Goal: Task Accomplishment & Management: Use online tool/utility

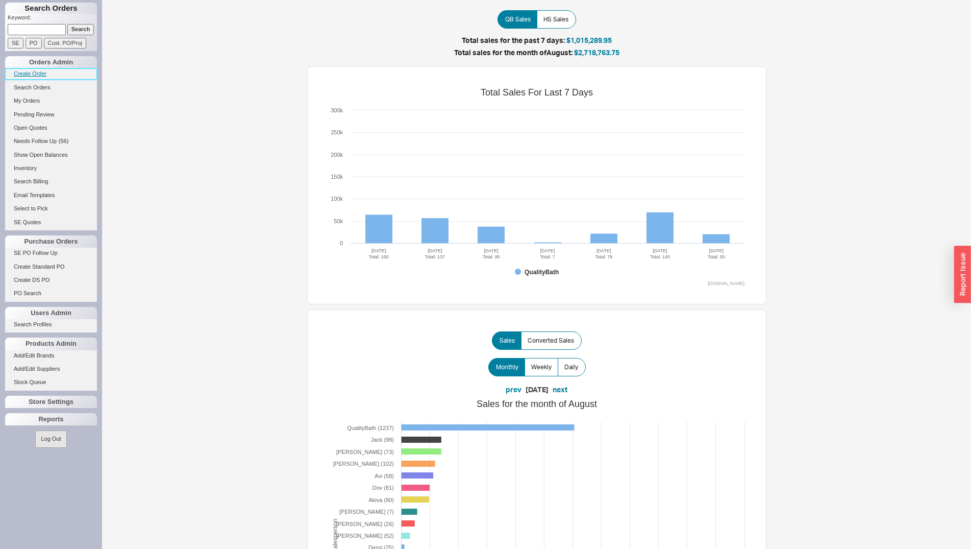
click at [38, 76] on link "Create Order" at bounding box center [51, 73] width 92 height 11
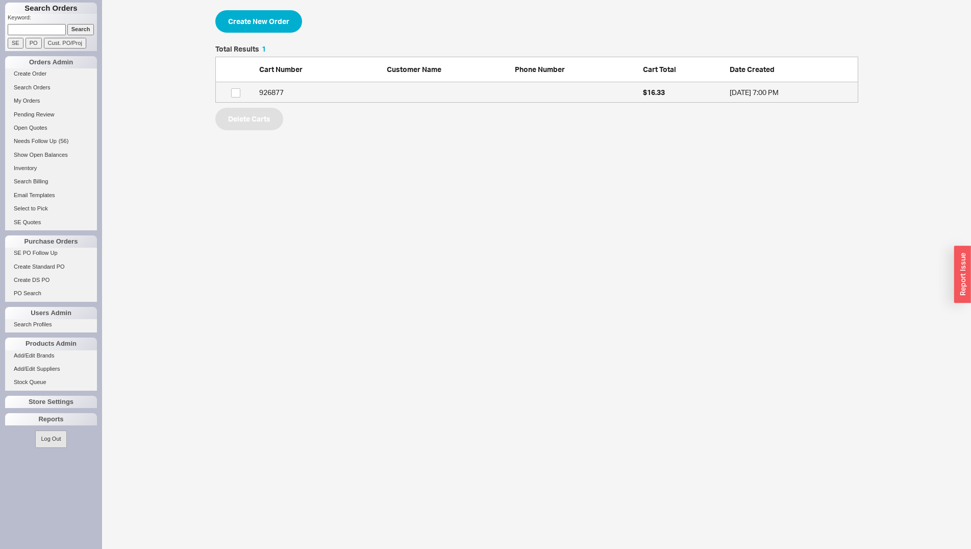
scroll to position [48, 634]
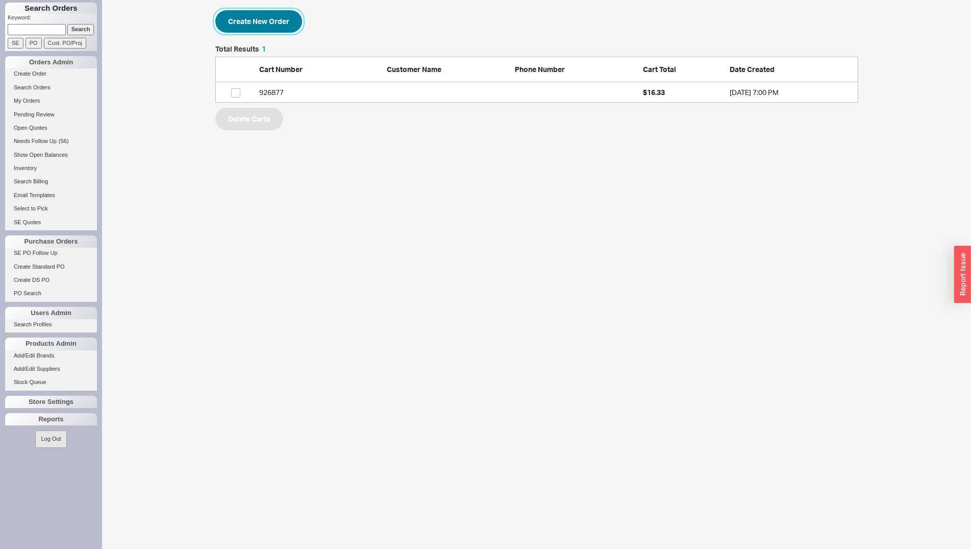
click at [257, 27] on button "Create New Order" at bounding box center [258, 21] width 87 height 22
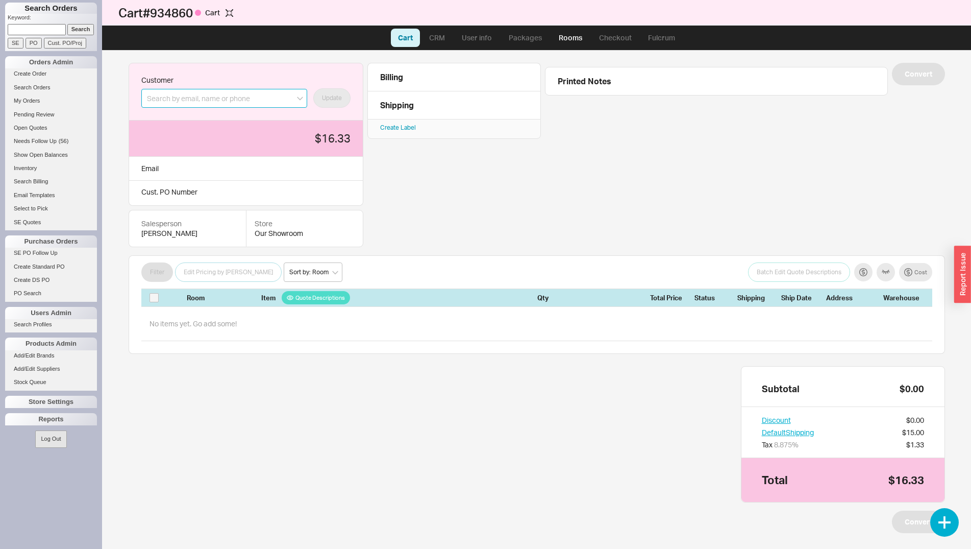
click at [238, 95] on input at bounding box center [224, 98] width 166 height 19
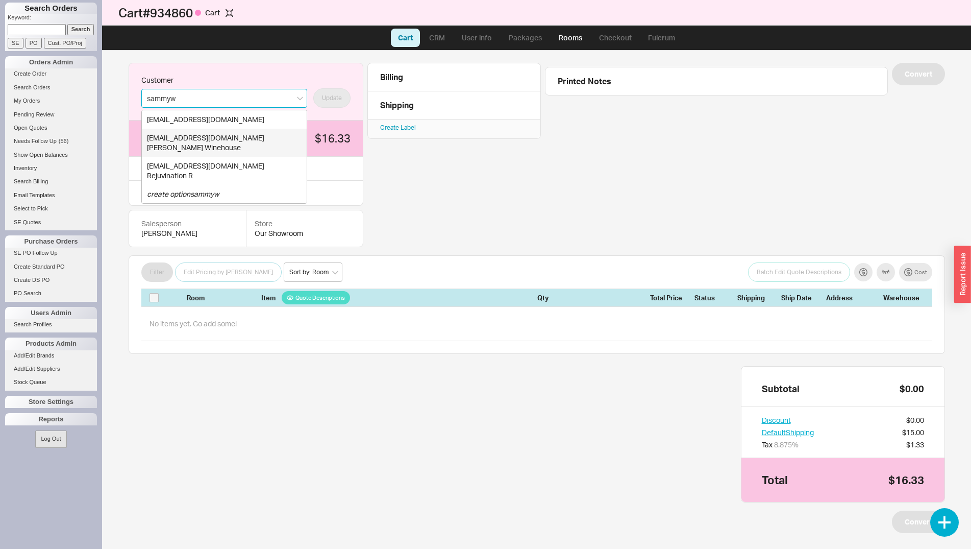
click at [236, 141] on div "sammyw@homeandstone.com" at bounding box center [224, 138] width 155 height 10
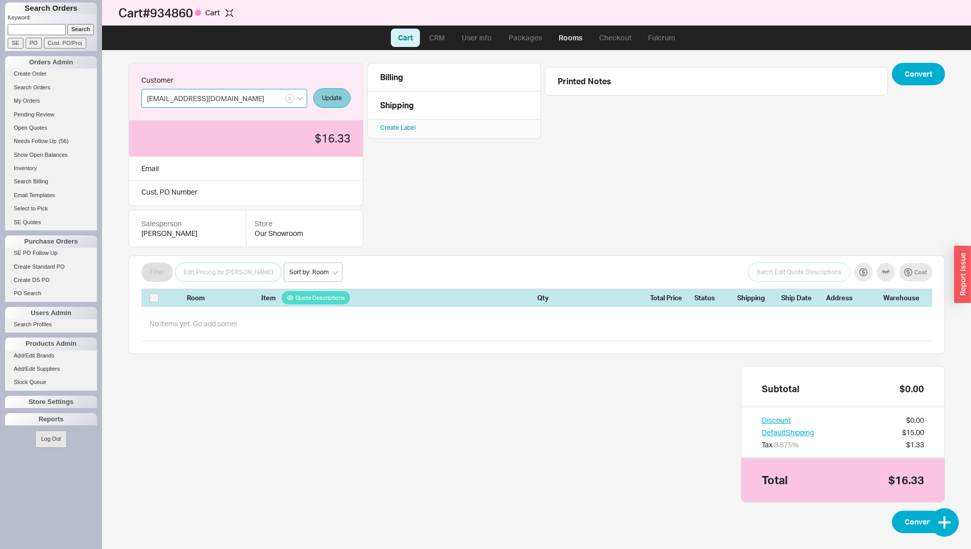
type input "sammyw@homeandstone.com"
click at [323, 102] on button "Update" at bounding box center [331, 97] width 37 height 19
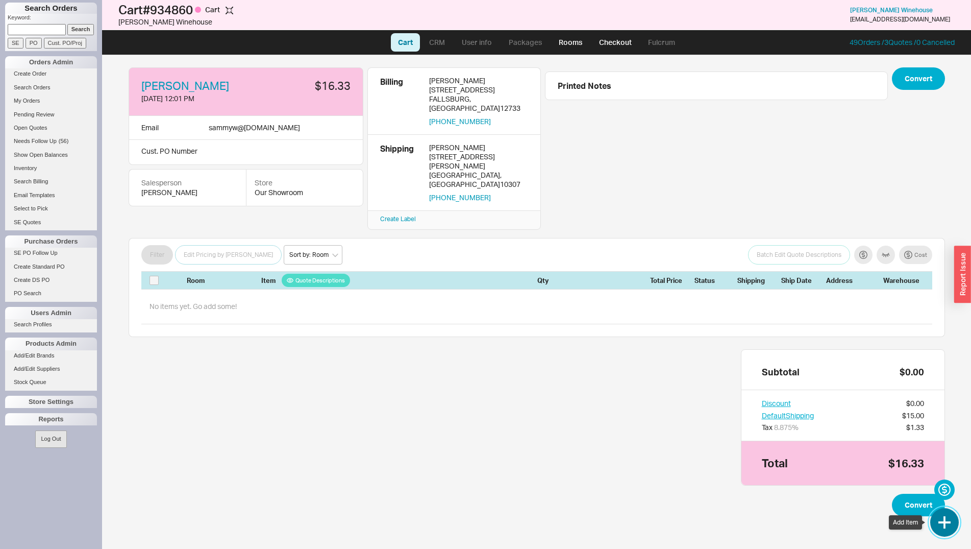
click at [943, 516] on button "button" at bounding box center [944, 522] width 29 height 29
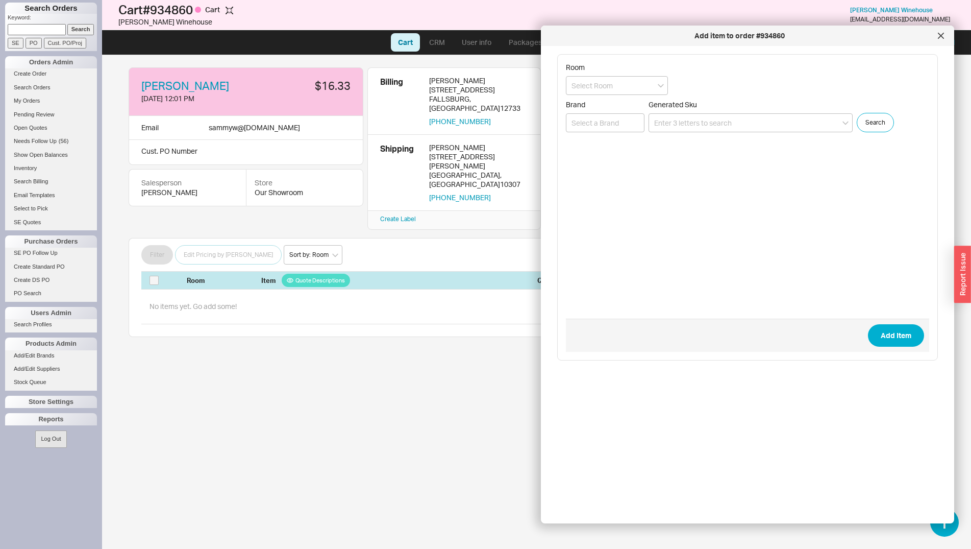
click at [680, 132] on form "Room Brand Generated Sku Search Add Item" at bounding box center [747, 207] width 363 height 289
click at [679, 124] on input at bounding box center [751, 122] width 204 height 19
paste input "SLI3000"
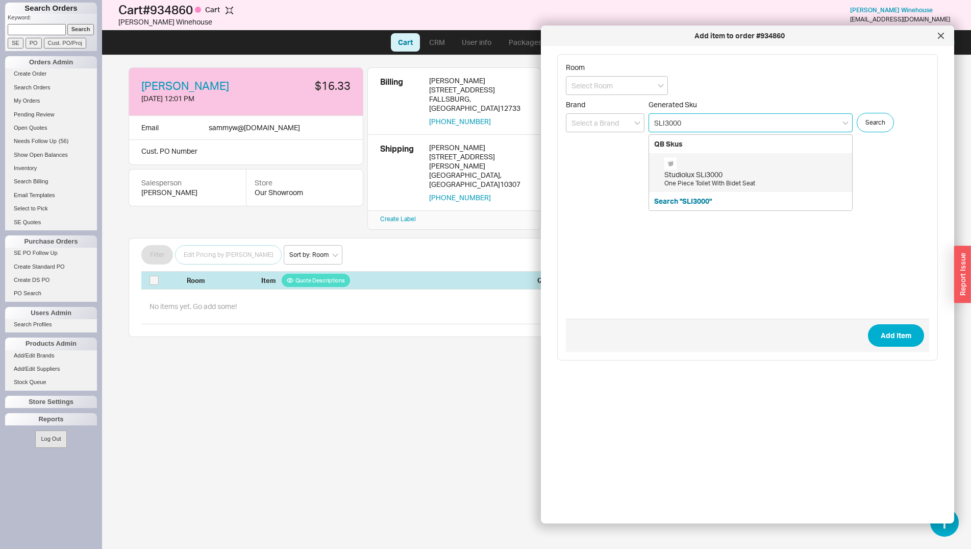
click at [765, 173] on div "Studiolux SLi3000" at bounding box center [755, 174] width 183 height 10
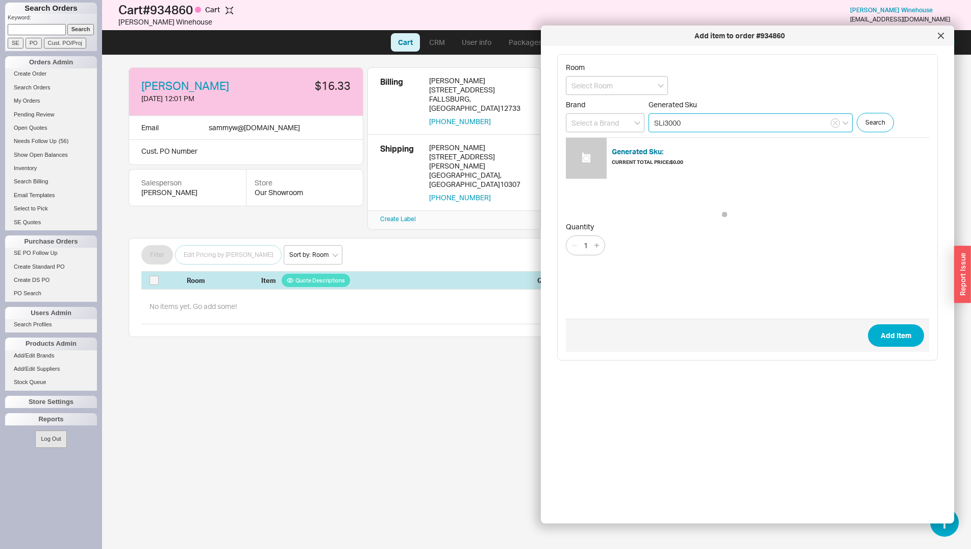
type input "SLi3000"
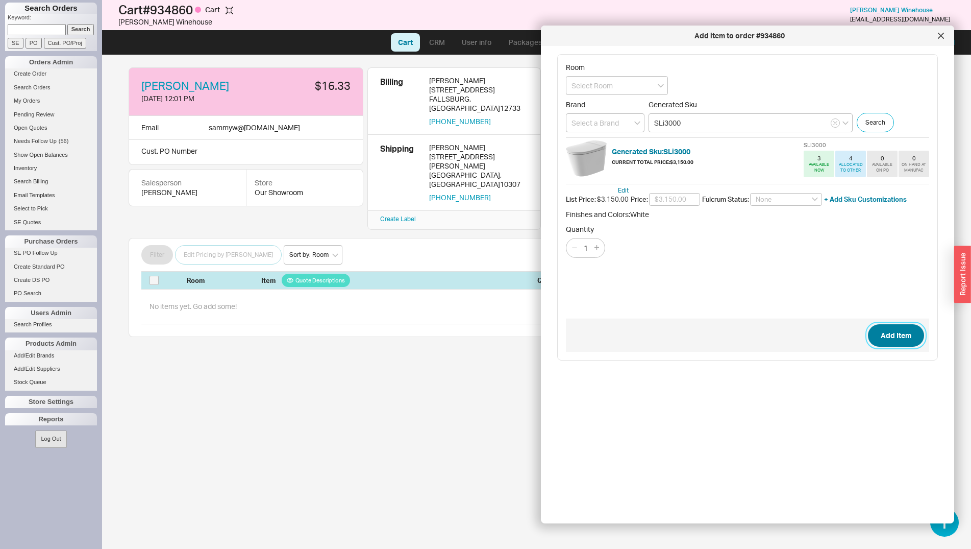
click at [886, 336] on button "Add Item" at bounding box center [896, 335] width 56 height 22
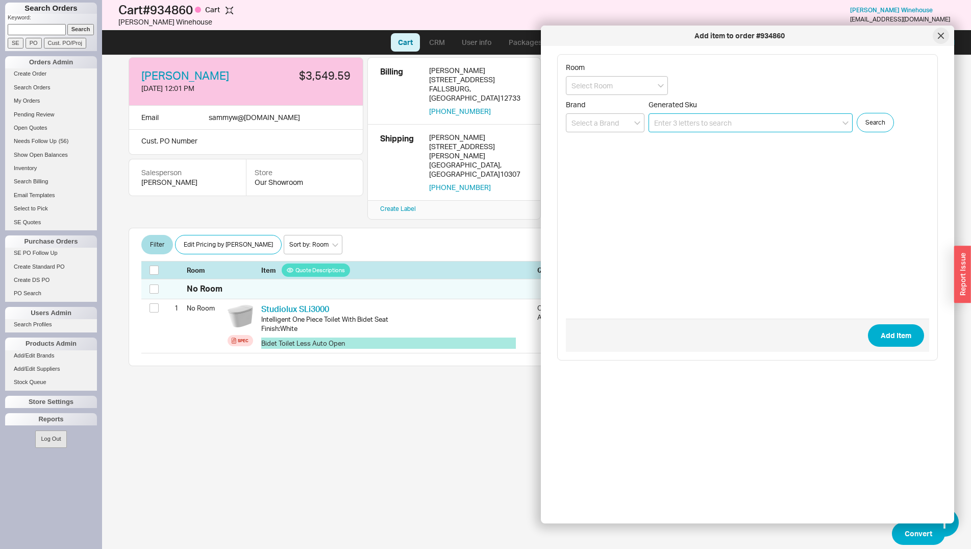
scroll to position [11, 0]
click at [944, 33] on div at bounding box center [941, 36] width 16 height 16
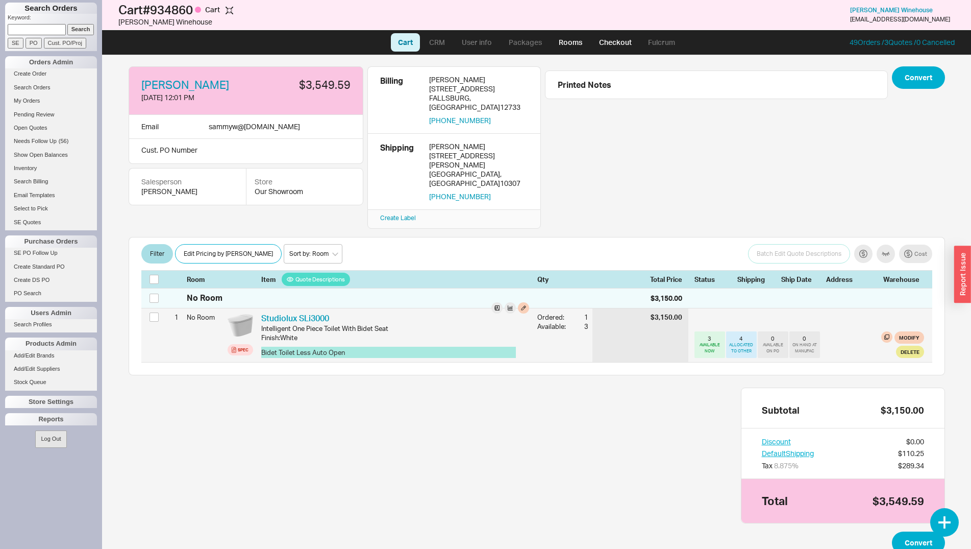
scroll to position [0, 0]
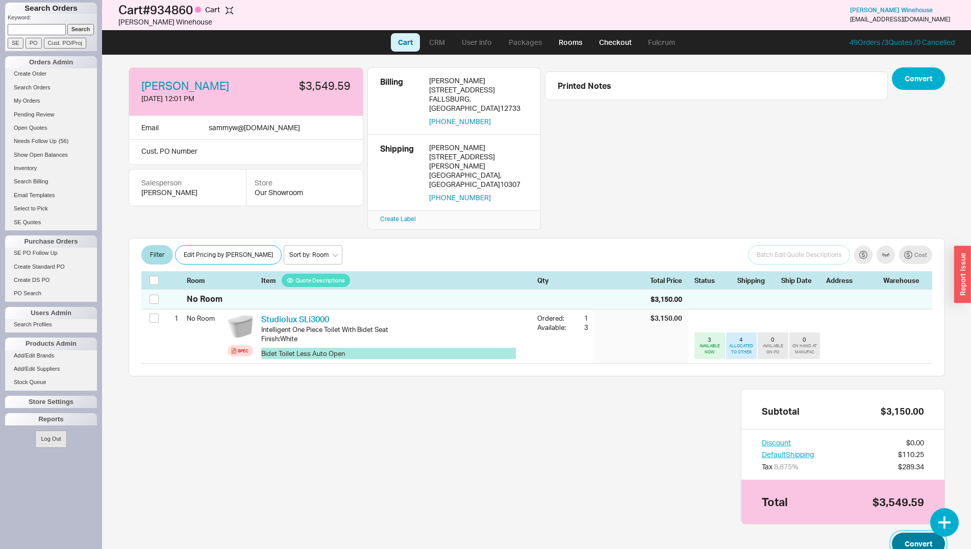
click at [899, 532] on button "Convert" at bounding box center [918, 543] width 53 height 22
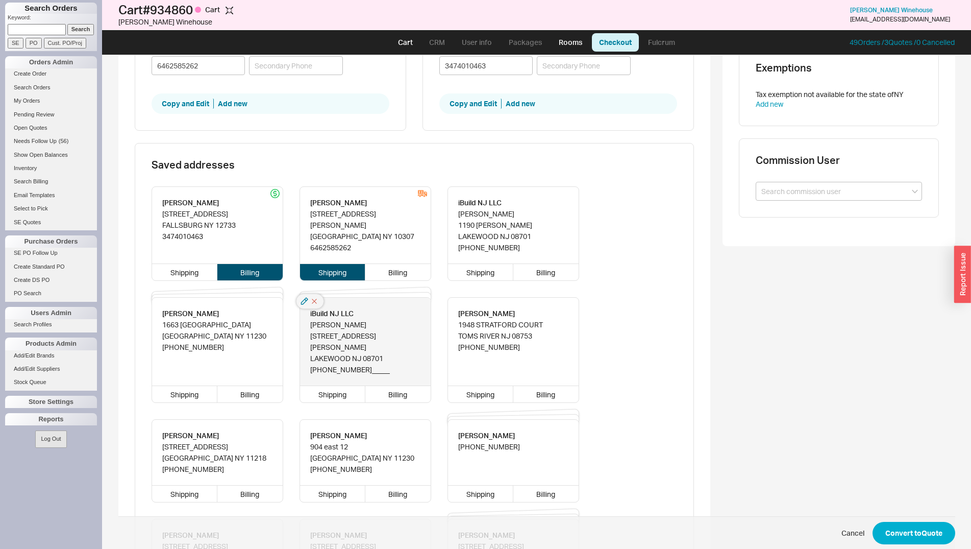
scroll to position [364, 0]
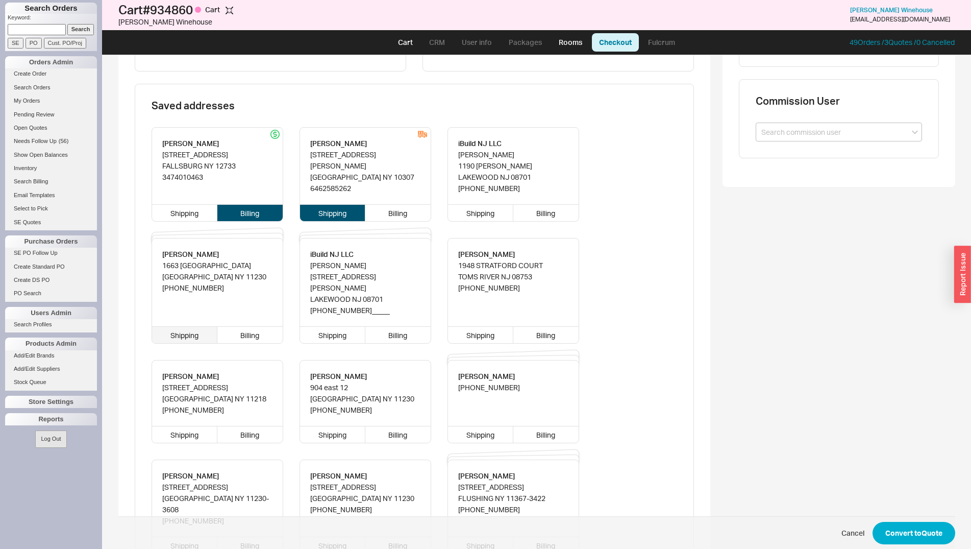
click at [178, 327] on div "Shipping" at bounding box center [185, 335] width 66 height 16
type input "Sammy"
type input "W"
type input "1663 Coney Island Ave"
type input "11230"
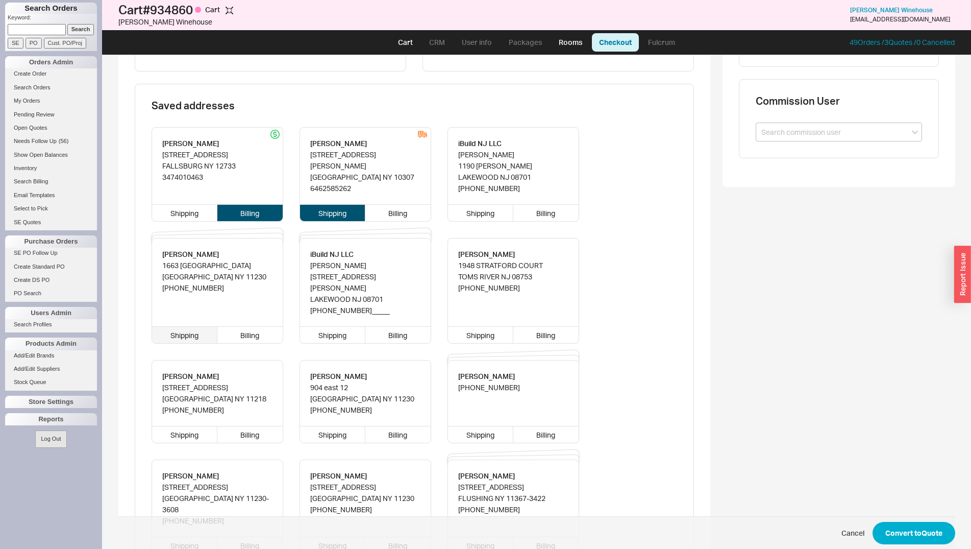
type input "Brooklyn"
type input "(347) 401-0463"
click at [243, 327] on div "Billing" at bounding box center [249, 335] width 65 height 16
type input "Sammy"
type input "W"
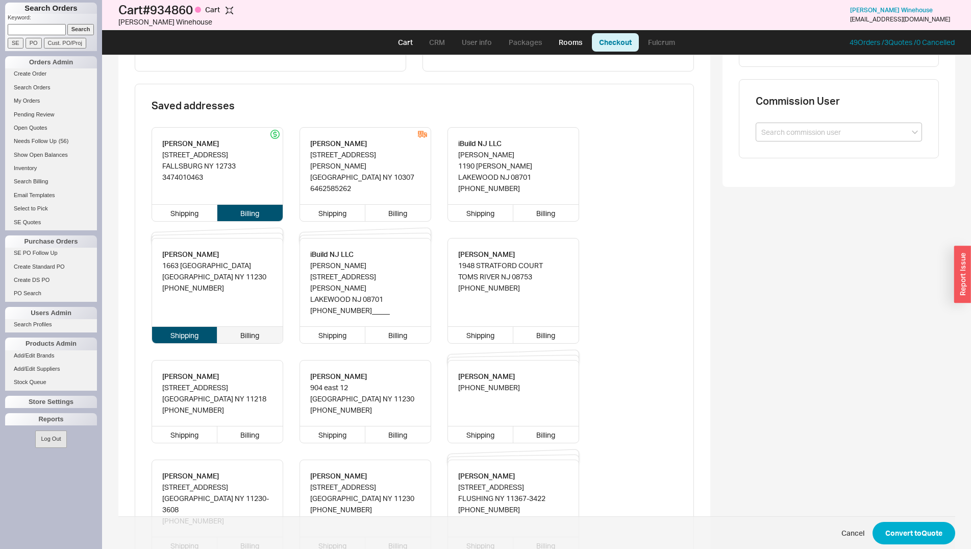
type input "1663 Coney Island Ave"
type input "11230"
type input "Brooklyn"
type input "(347) 401-0463"
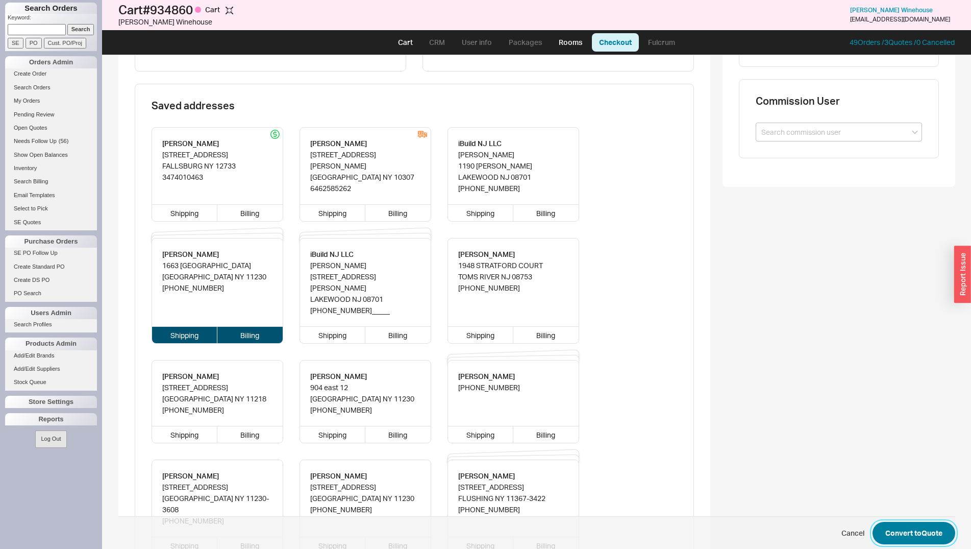
click at [916, 542] on button "Convert to Quote" at bounding box center [914, 532] width 83 height 22
select select "LOW"
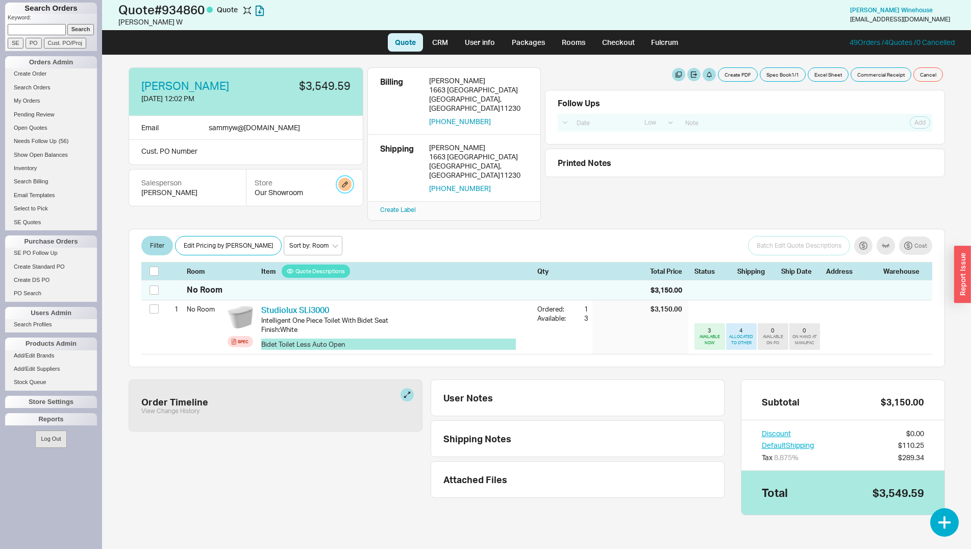
click at [344, 183] on button "button" at bounding box center [344, 184] width 13 height 13
click at [258, 214] on select "Home and Stone Site HS Display Orders HS Wholesale Our Showroom" at bounding box center [306, 223] width 97 height 19
select select "15"
click option "HS Display Orders" at bounding box center [0, 0] width 0 height 0
click at [341, 249] on button "Update" at bounding box center [340, 248] width 30 height 14
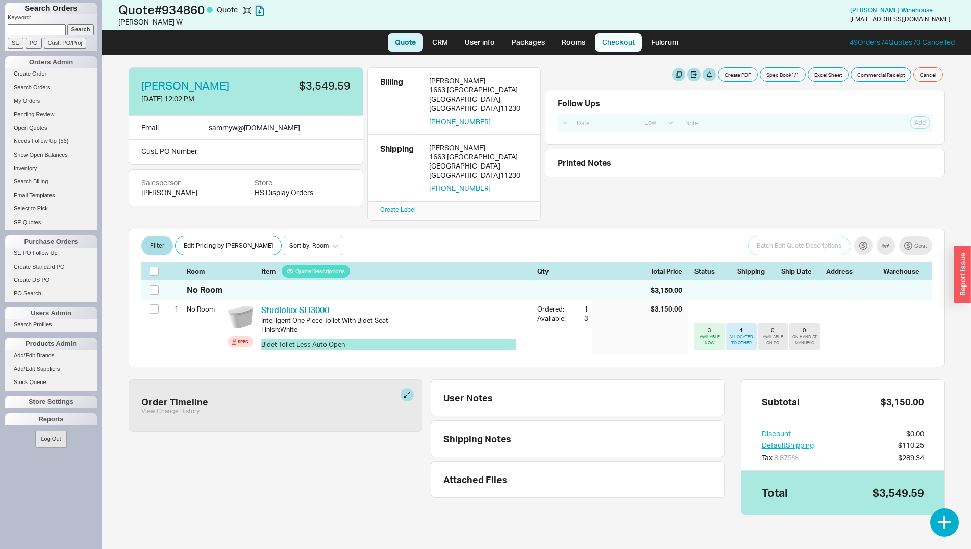
click at [621, 38] on link "Checkout" at bounding box center [618, 42] width 47 height 18
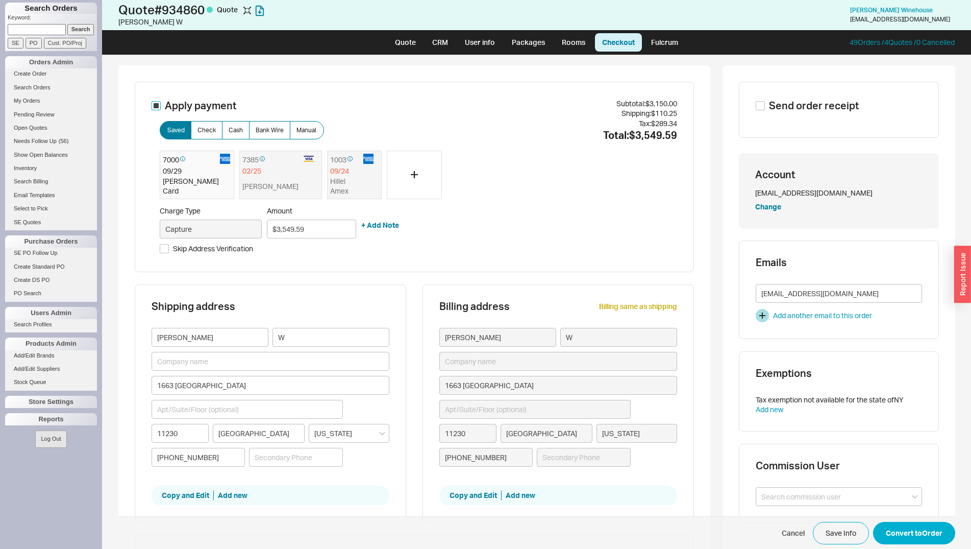
click at [152, 109] on input "Apply payment" at bounding box center [156, 105] width 9 height 9
checkbox input "false"
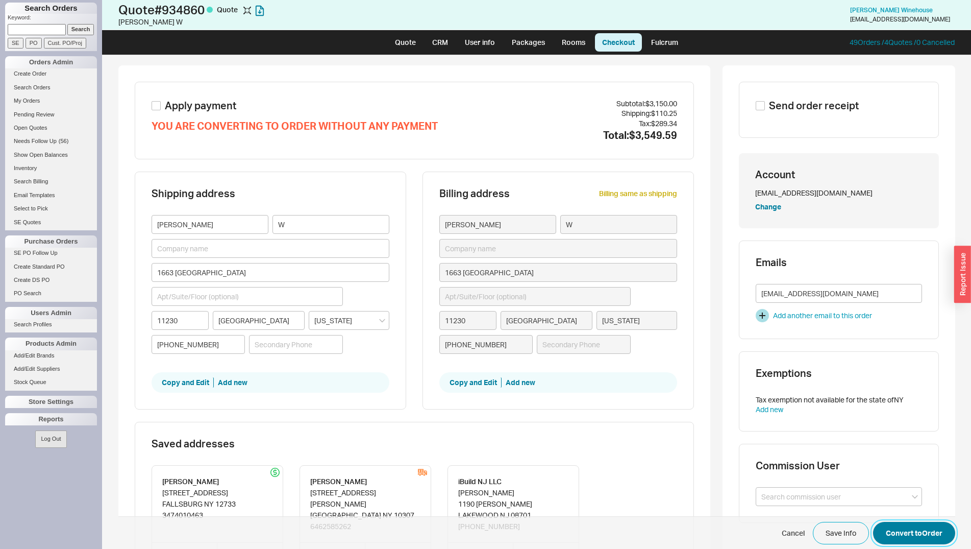
click at [906, 526] on button "Convert to Order" at bounding box center [914, 532] width 82 height 22
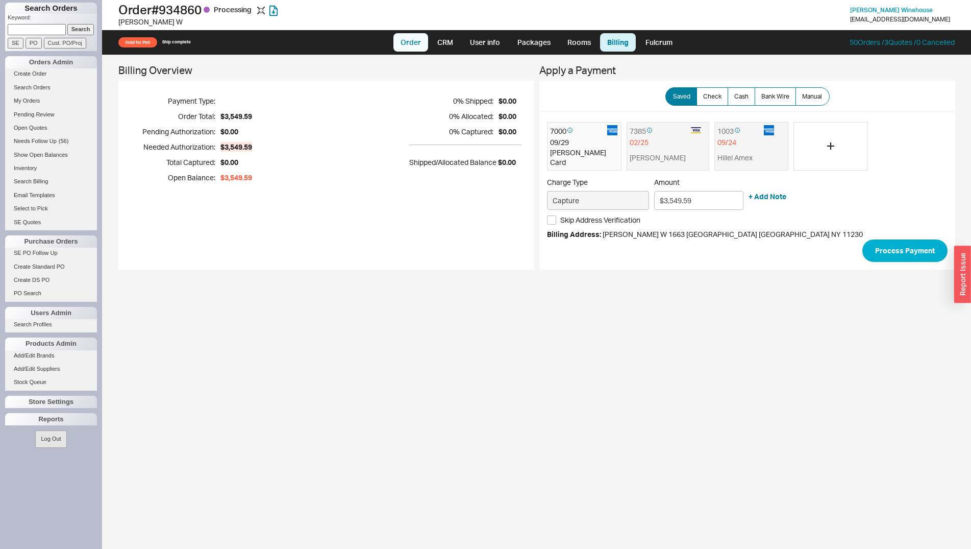
click at [406, 39] on link "Order" at bounding box center [410, 42] width 35 height 18
select select "LOW"
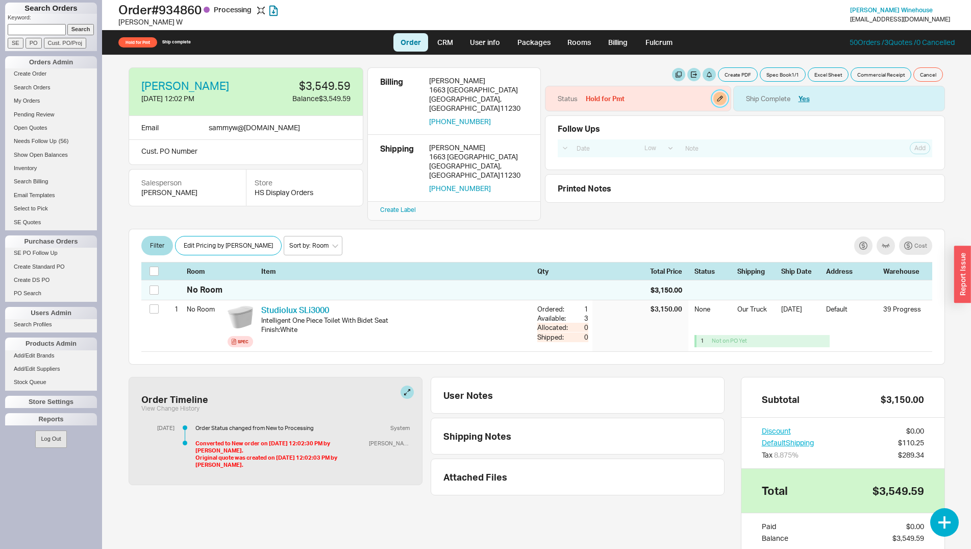
click at [713, 96] on button "button" at bounding box center [719, 98] width 13 height 13
select select "Hold for Pmt"
click at [628, 129] on select "None On Hold Call Before Ship Hold for Balance Hold For Payment Wait For Cust. …" at bounding box center [676, 138] width 97 height 19
select select
click option "None" at bounding box center [0, 0] width 0 height 0
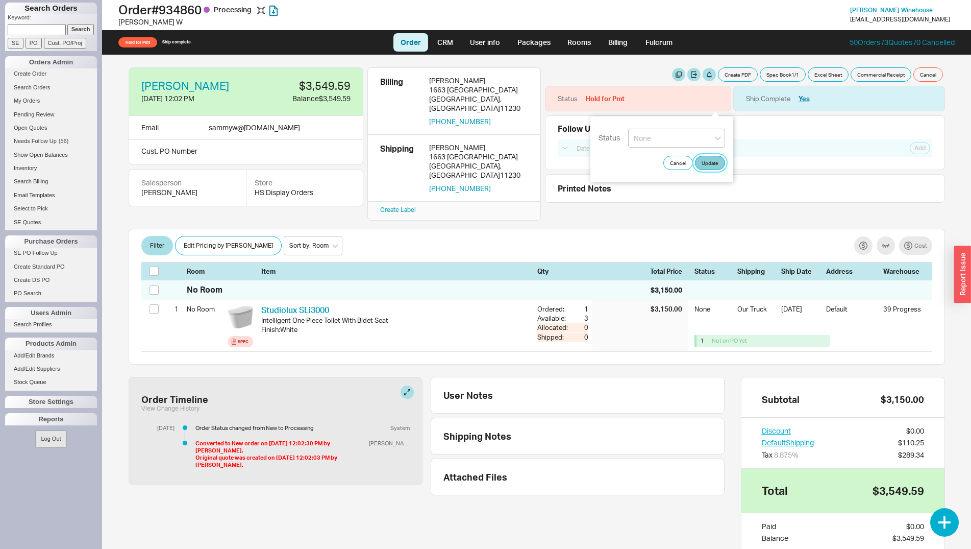
click at [703, 163] on button "Update" at bounding box center [710, 163] width 30 height 14
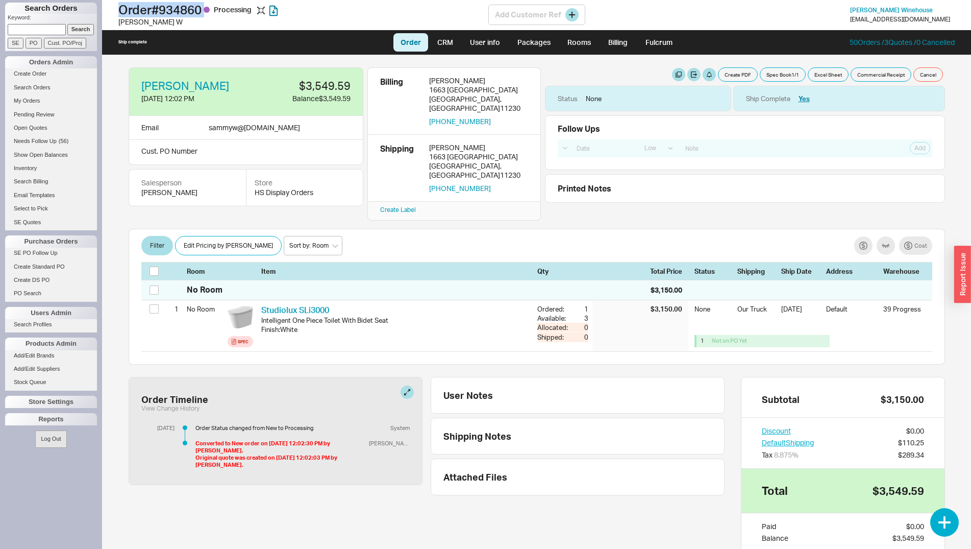
drag, startPoint x: 116, startPoint y: 9, endPoint x: 211, endPoint y: 13, distance: 95.0
click at [211, 13] on div "Order # 934860 Processing Sammy W Add Customer Ref Shmuel Winehouse sammyw@home…" at bounding box center [536, 15] width 869 height 30
copy h1 "Order # 934860"
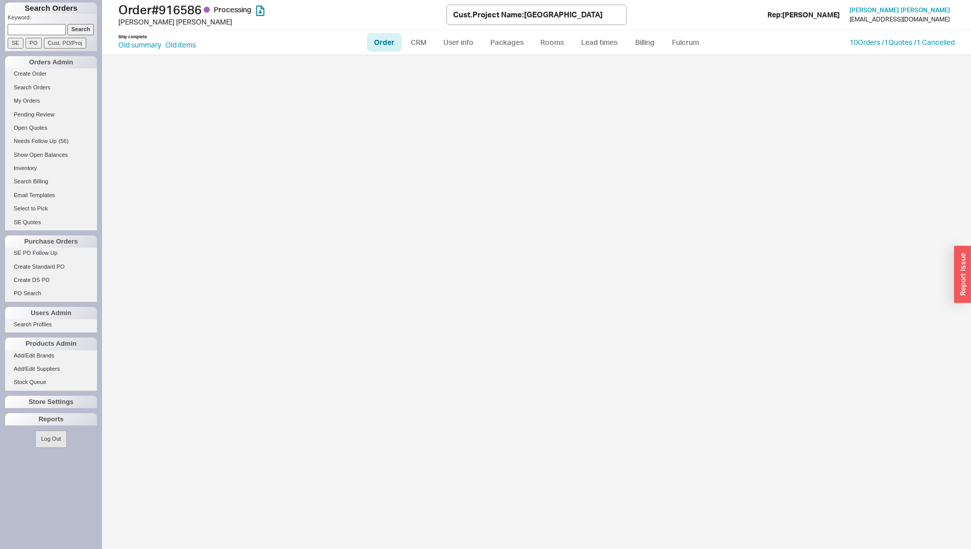
select select "LOW"
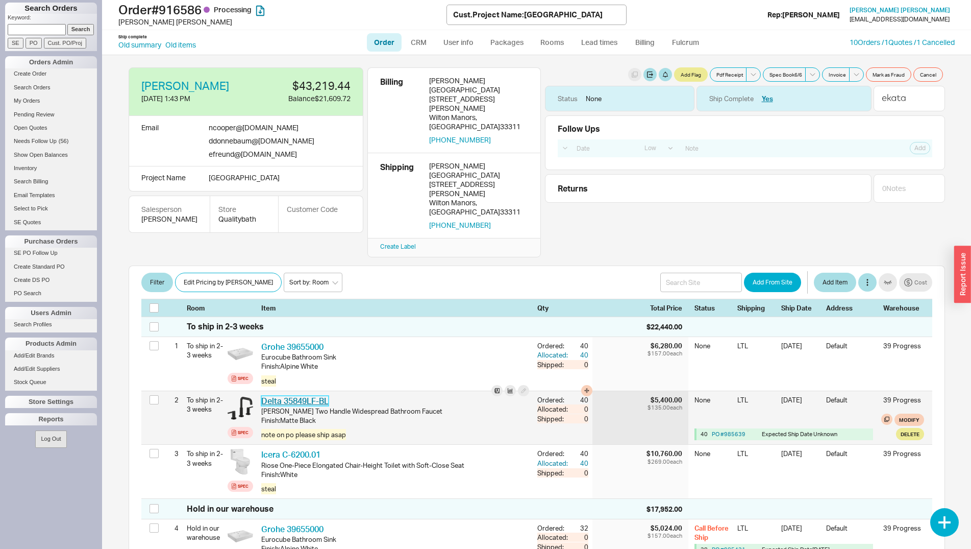
click at [303, 395] on link "Delta 35849LF-BL" at bounding box center [294, 400] width 67 height 10
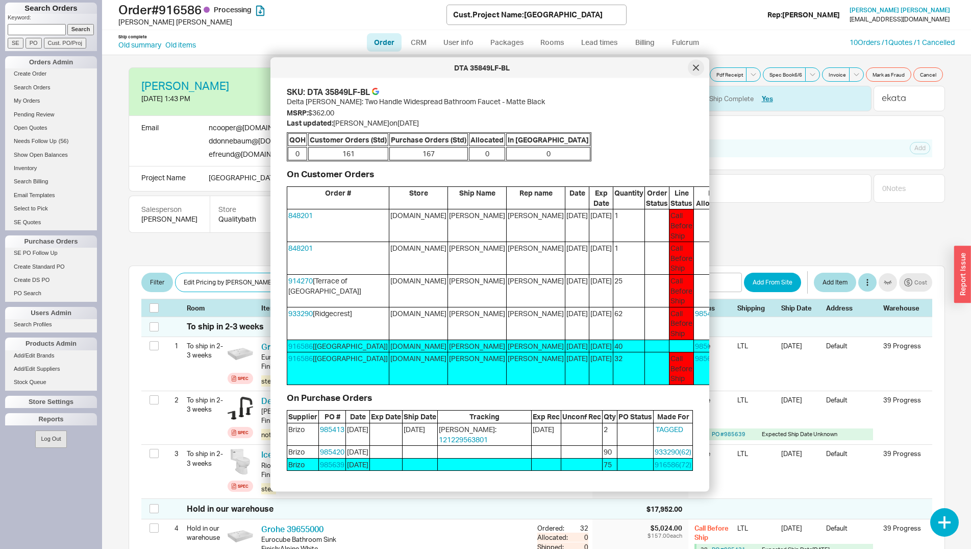
click at [693, 64] on div at bounding box center [696, 68] width 16 height 16
